Goal: Download file/media

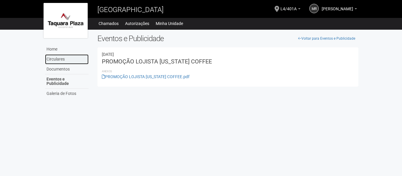
click at [58, 63] on link "Circulares" at bounding box center [67, 59] width 44 height 10
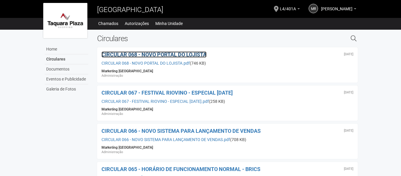
click at [137, 53] on span "CIRCULAR 068 - NOVO PORTAL DO LOJISTA" at bounding box center [153, 54] width 105 height 6
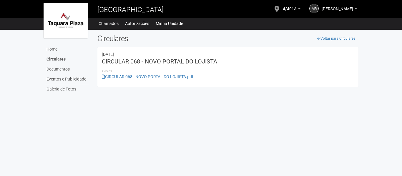
click at [174, 74] on li "Anexos" at bounding box center [228, 71] width 252 height 5
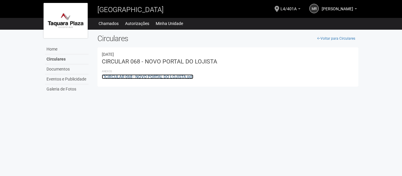
click at [175, 77] on link "CIRCULAR 068 - NOVO PORTAL DO LOJISTA.pdf" at bounding box center [147, 76] width 91 height 5
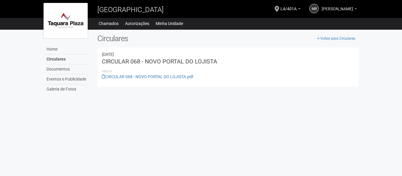
click at [344, 7] on span "[PERSON_NAME]" at bounding box center [336, 6] width 31 height 10
